Goal: Transaction & Acquisition: Purchase product/service

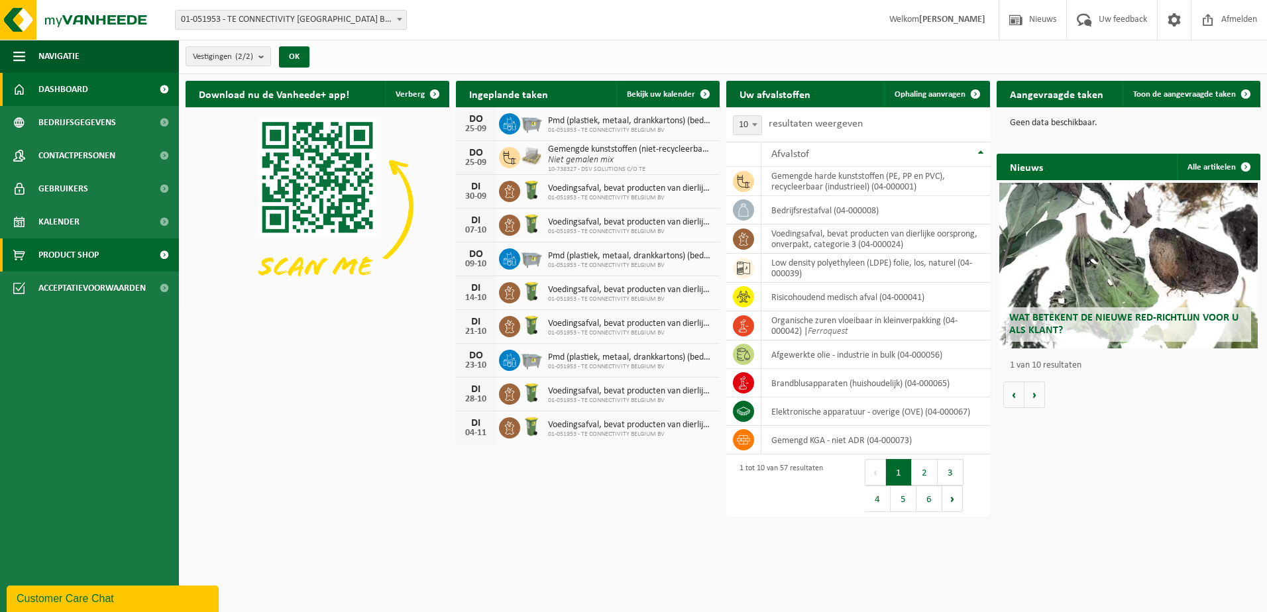
click at [54, 255] on span "Product Shop" at bounding box center [68, 255] width 60 height 33
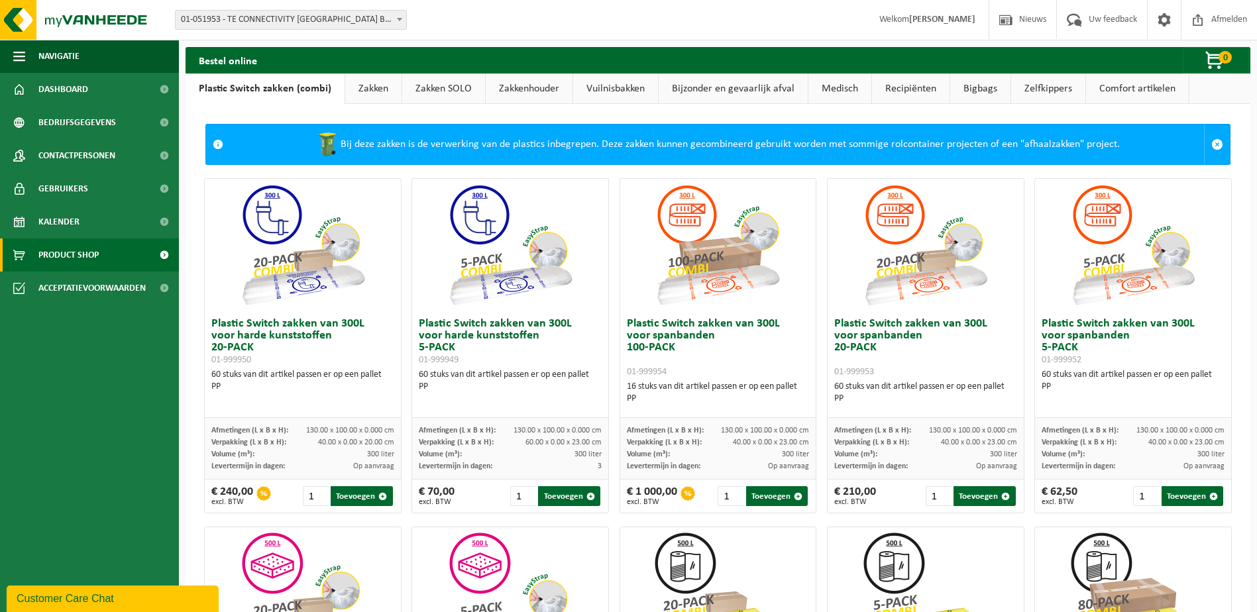
click at [368, 85] on link "Zakken" at bounding box center [373, 89] width 56 height 30
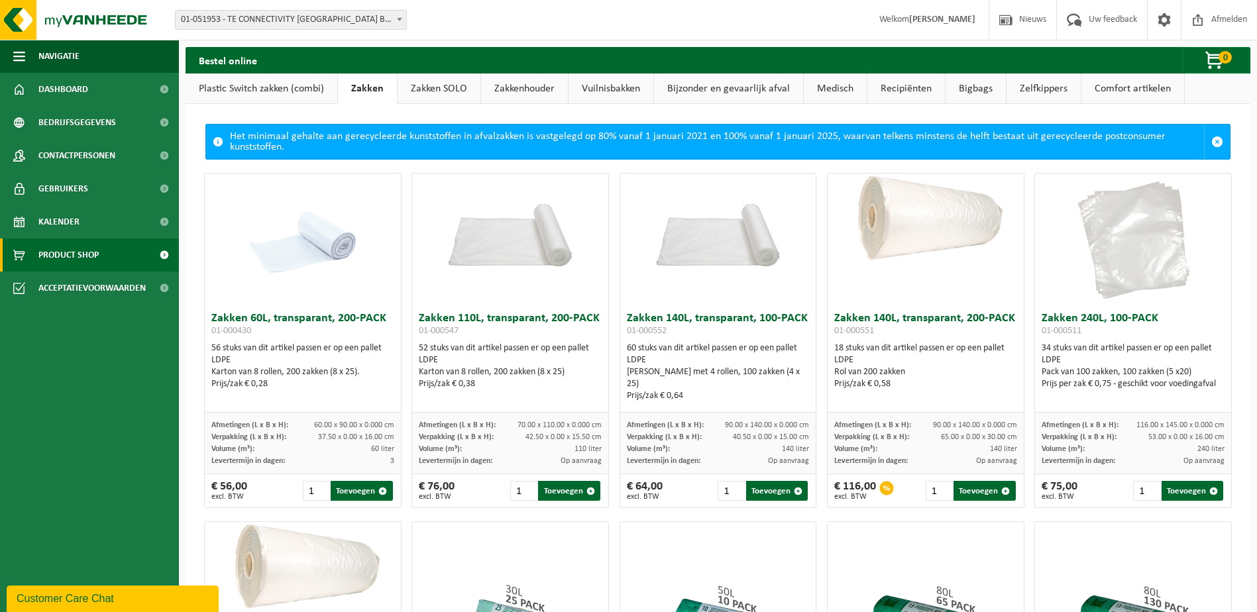
click at [419, 91] on link "Zakken SOLO" at bounding box center [439, 89] width 83 height 30
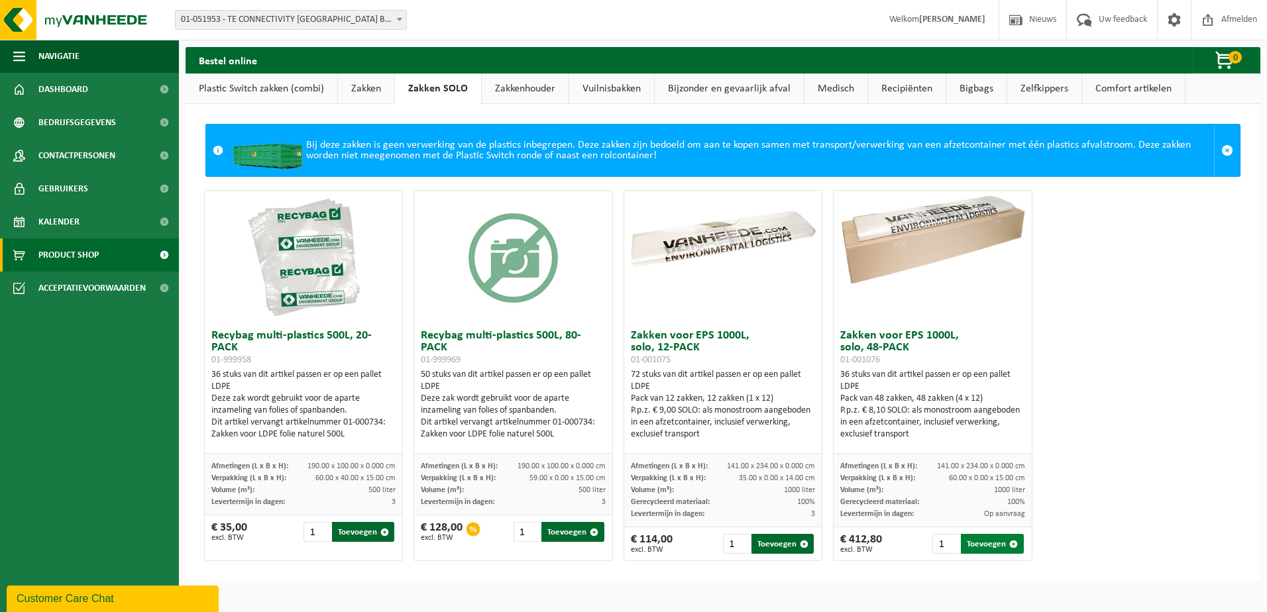
click at [970, 543] on button "Toevoegen" at bounding box center [992, 544] width 62 height 20
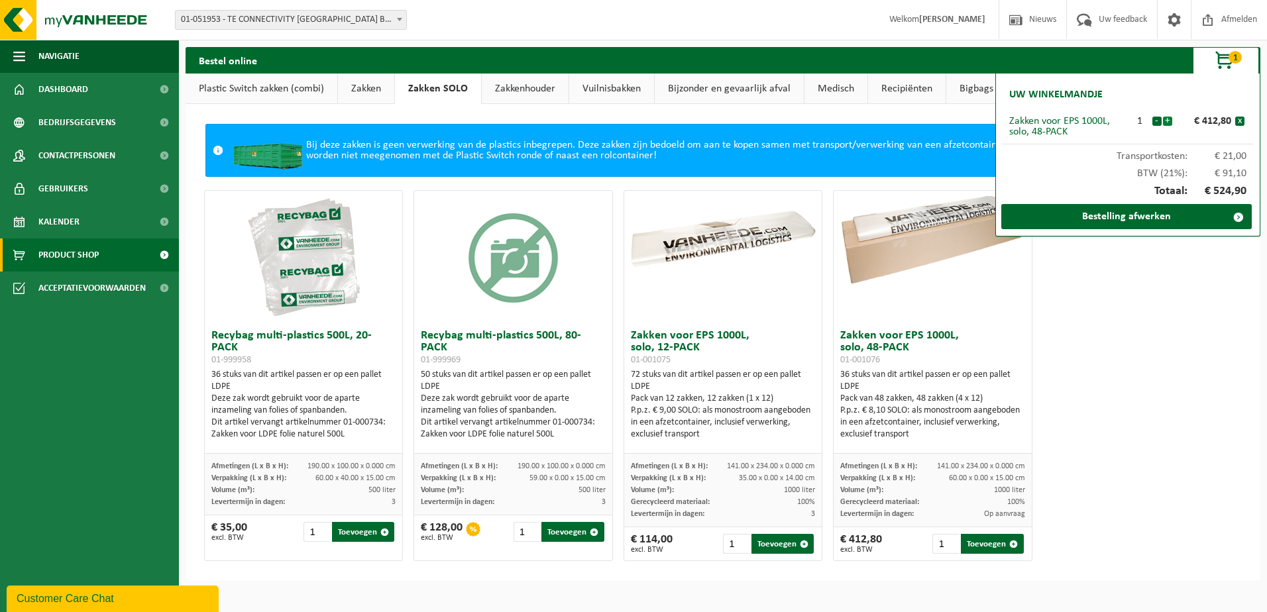
click at [1169, 120] on button "+" at bounding box center [1167, 121] width 9 height 9
click at [1118, 221] on link "Bestelling afwerken" at bounding box center [1126, 216] width 250 height 25
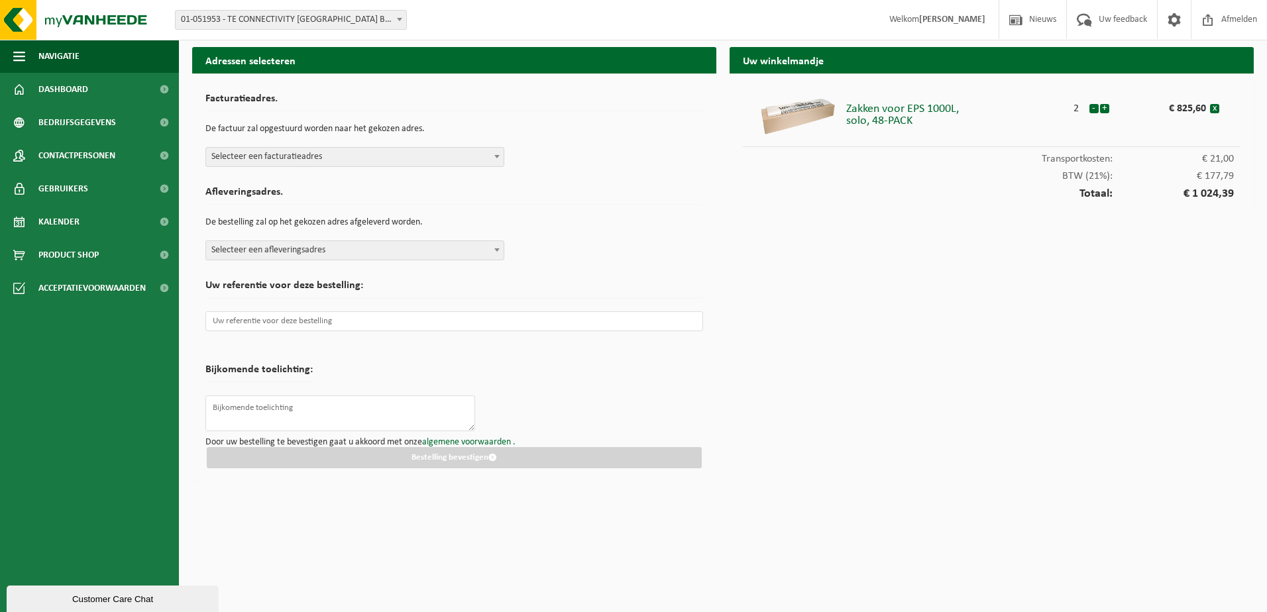
click at [492, 158] on span at bounding box center [496, 156] width 13 height 17
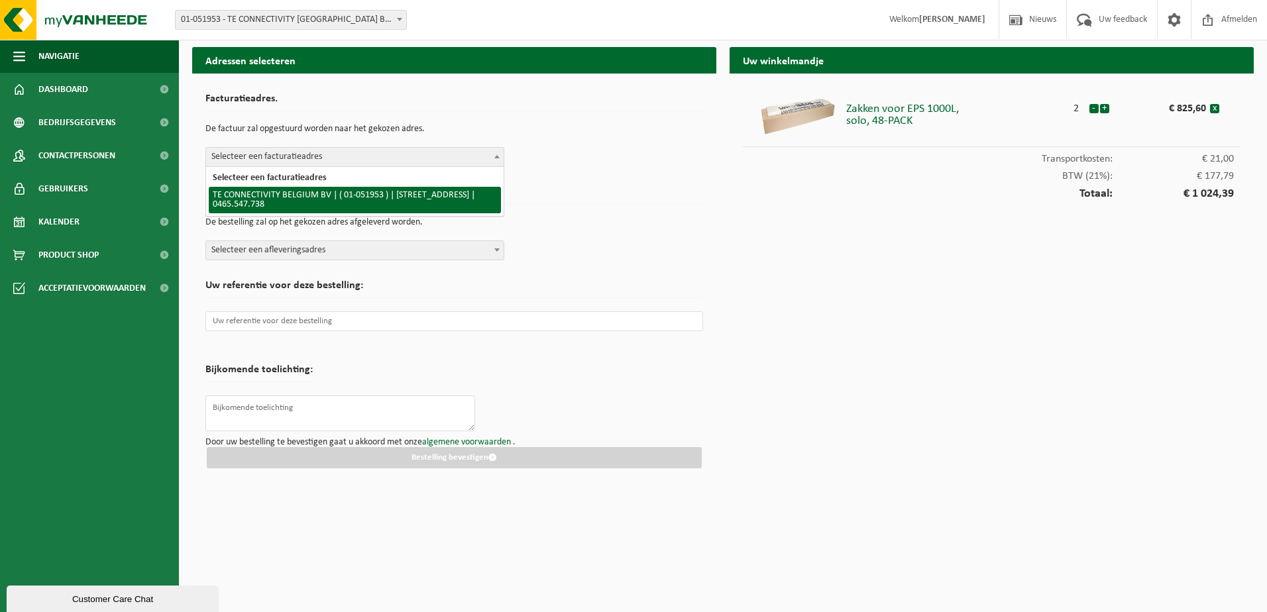
select select "253"
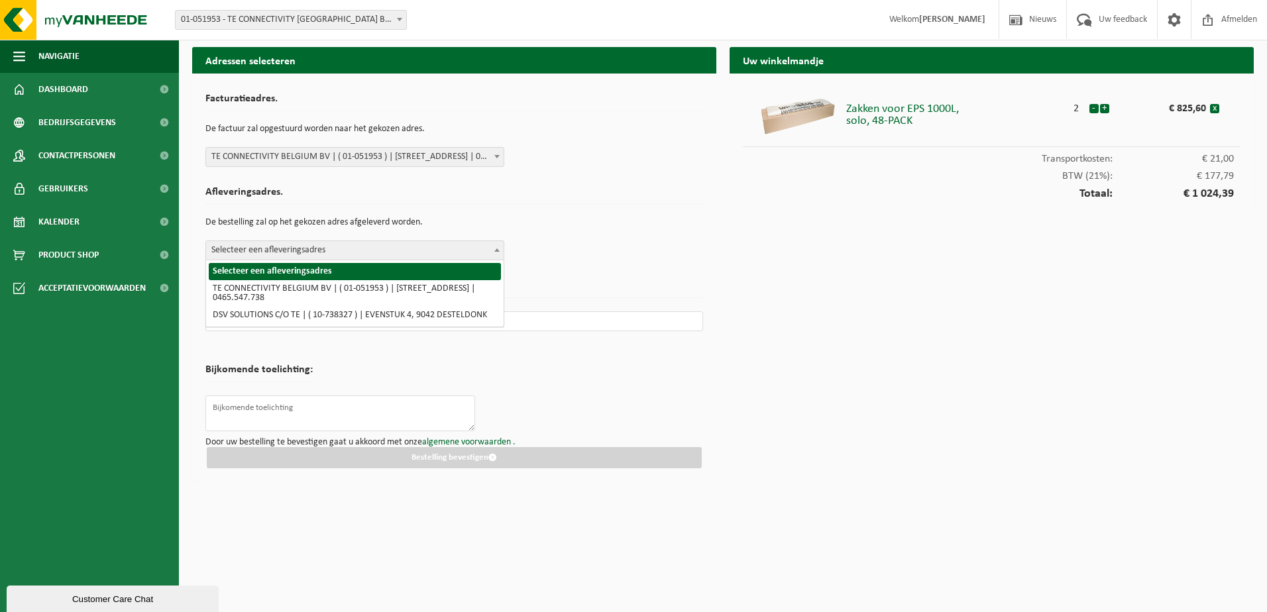
click at [490, 247] on span at bounding box center [496, 249] width 13 height 17
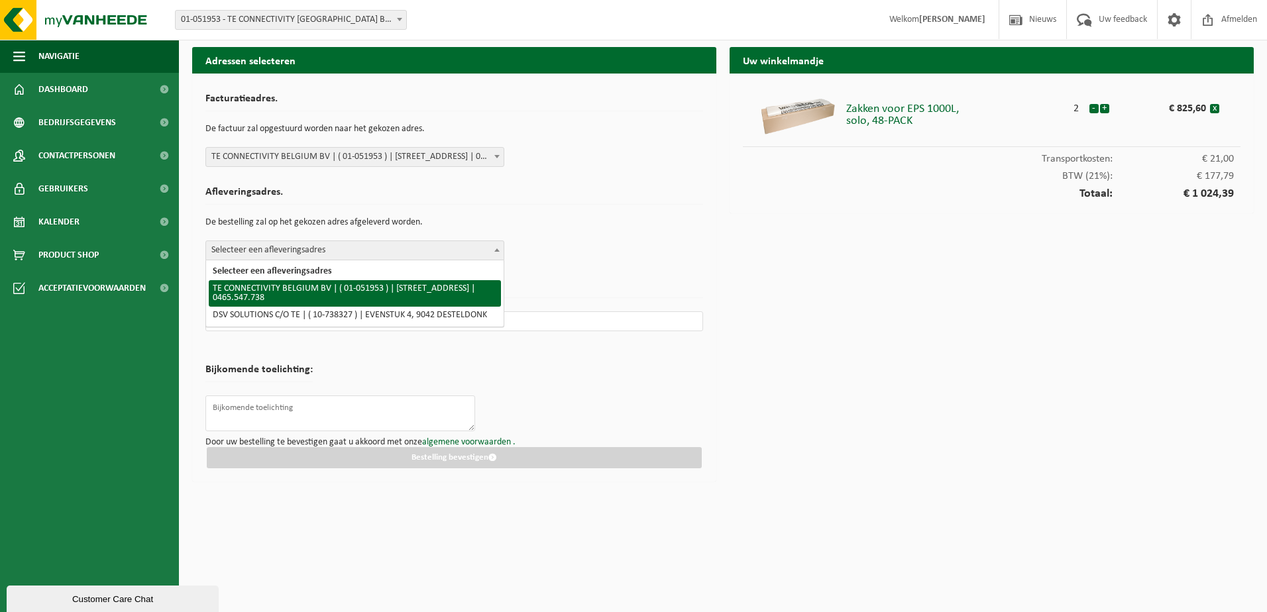
select select "253"
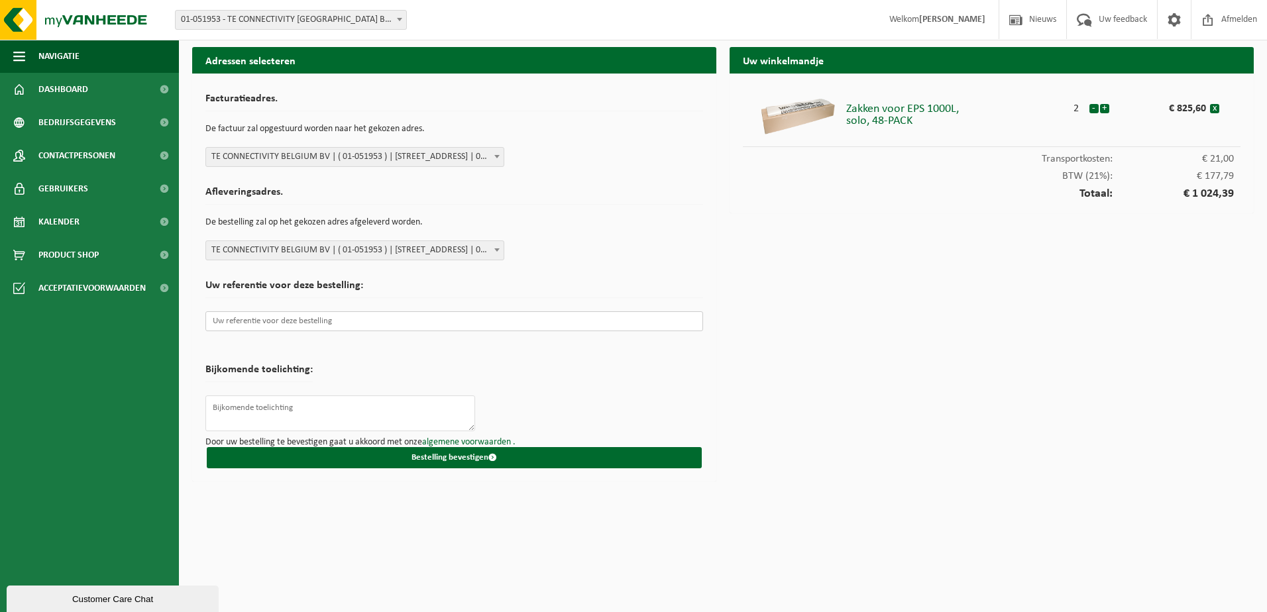
click at [422, 323] on input "text" at bounding box center [454, 321] width 498 height 20
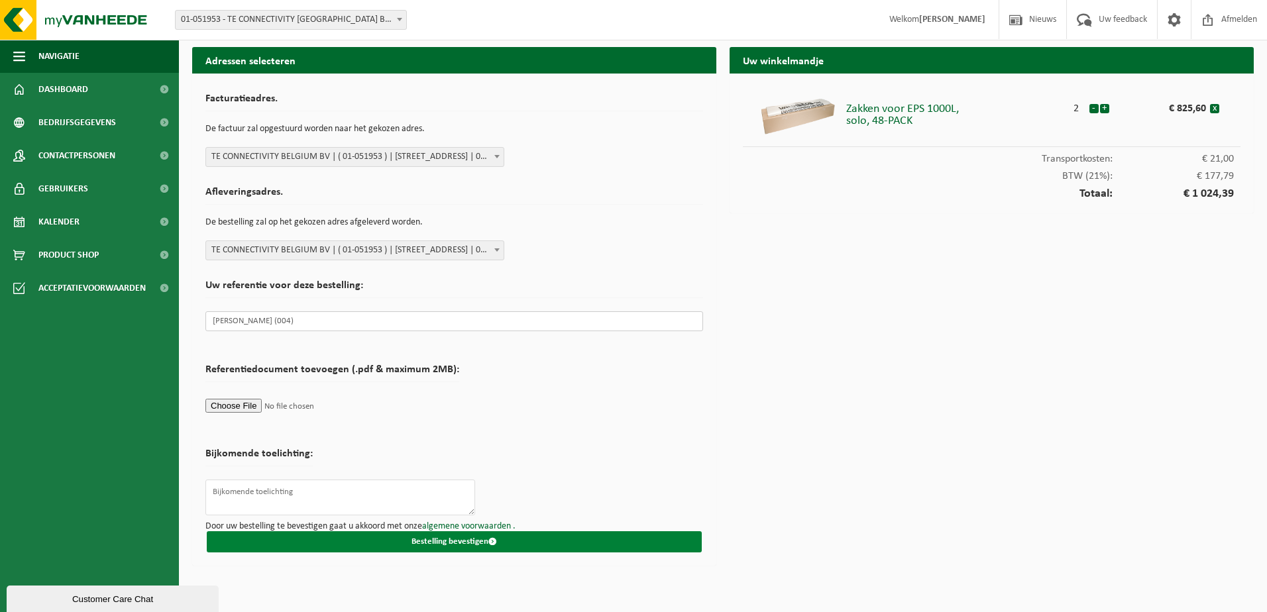
type input "[PERSON_NAME] (004)"
click at [458, 535] on button "Bestelling bevestigen" at bounding box center [454, 541] width 495 height 21
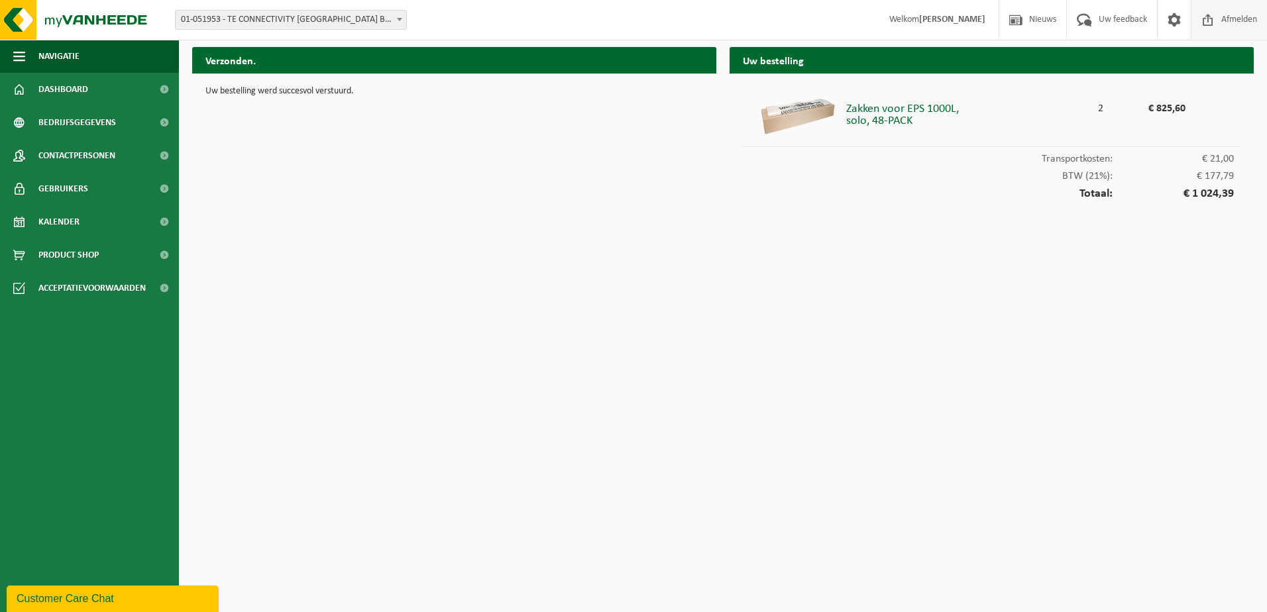
click at [1218, 14] on span "Afmelden" at bounding box center [1239, 19] width 42 height 39
